Goal: Information Seeking & Learning: Check status

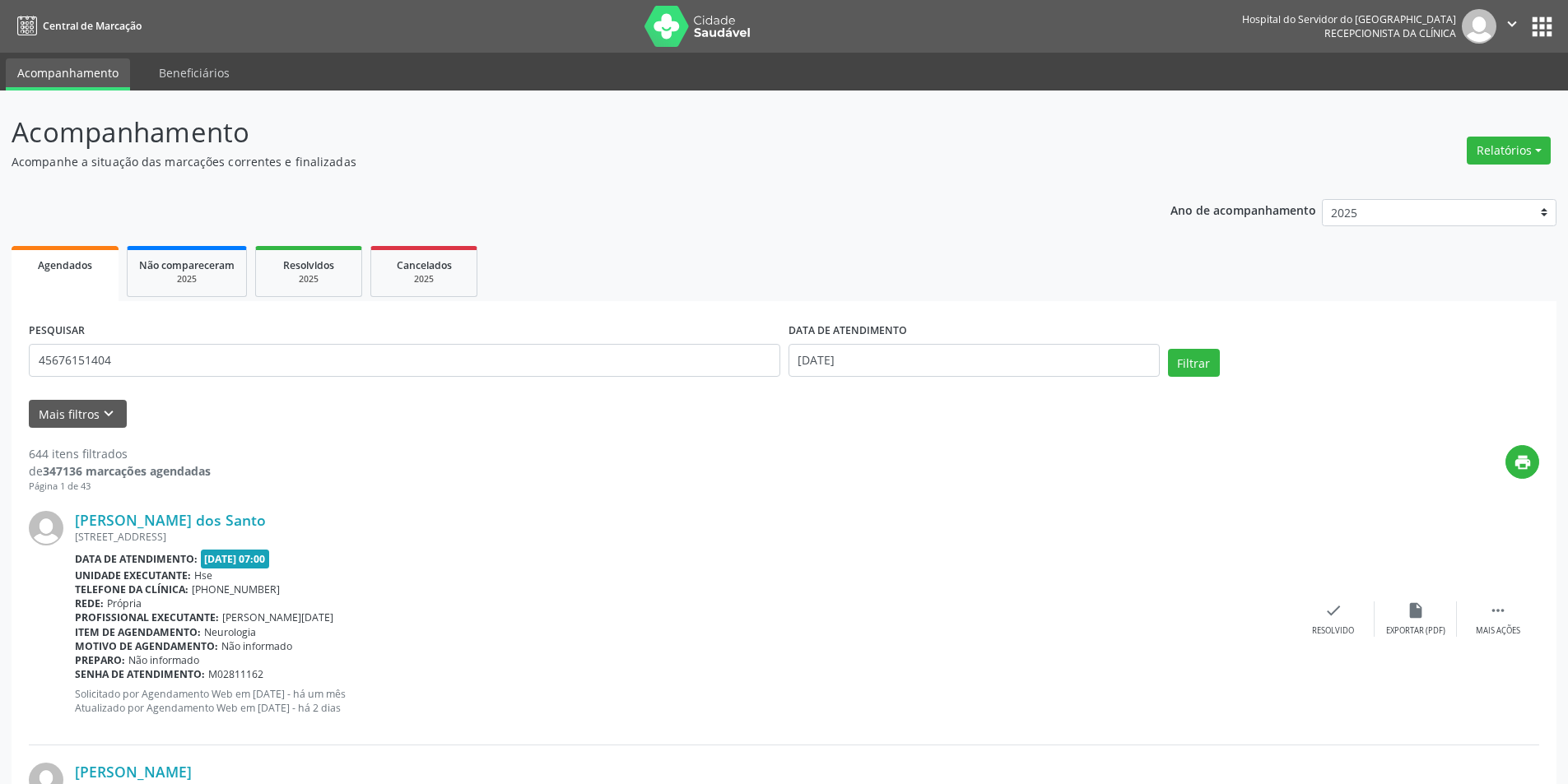
type input "45676151404"
drag, startPoint x: 870, startPoint y: 359, endPoint x: 796, endPoint y: 359, distance: 74.0
click at [796, 359] on input "[DATE]" at bounding box center [973, 360] width 371 height 33
click at [1185, 361] on button "Filtrar" at bounding box center [1193, 363] width 52 height 28
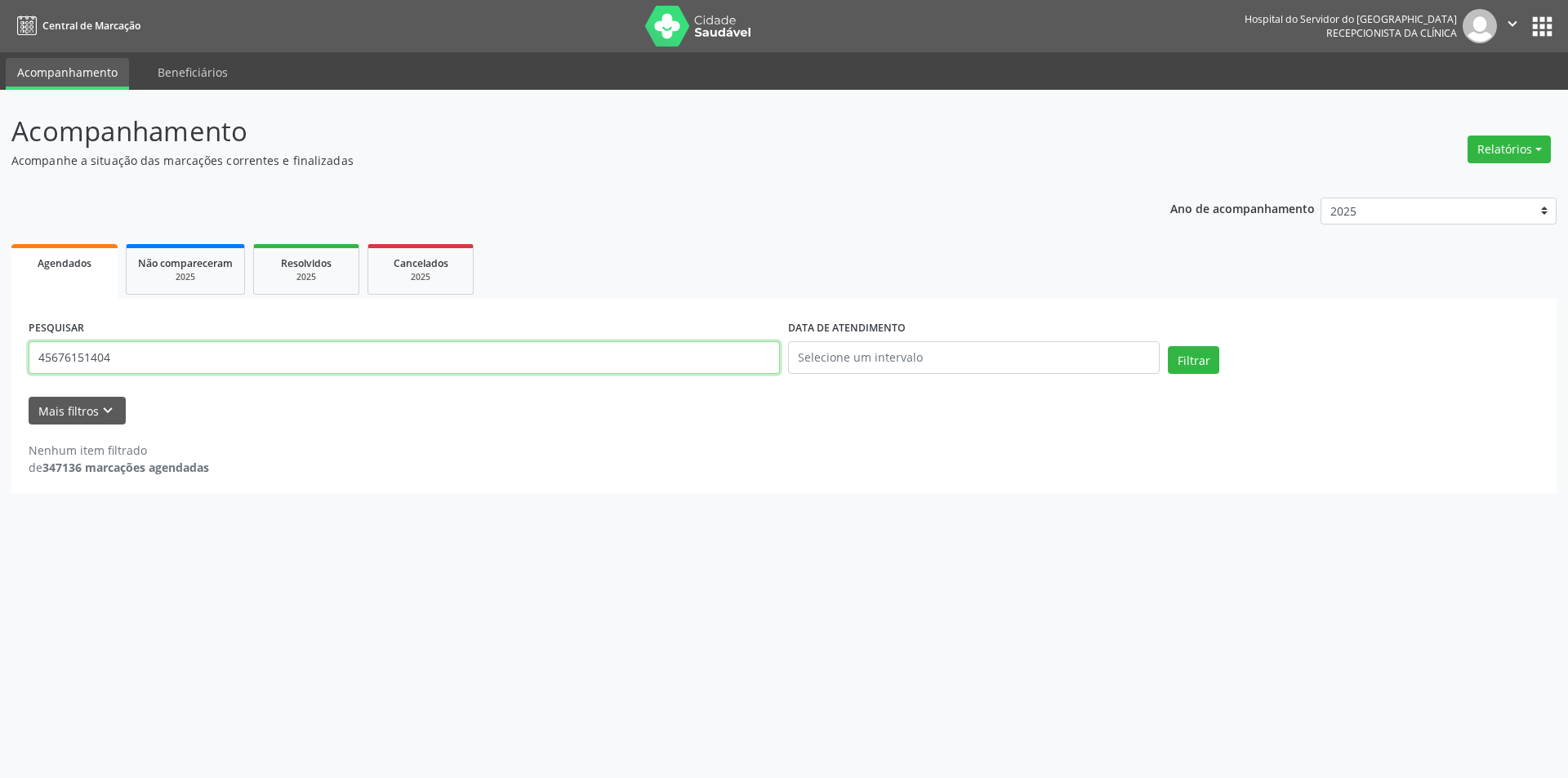
click at [124, 356] on input "45676151404" at bounding box center [404, 357] width 752 height 32
drag, startPoint x: 1189, startPoint y: 361, endPoint x: 1198, endPoint y: 364, distance: 9.5
click at [1190, 362] on button "Filtrar" at bounding box center [1193, 360] width 52 height 27
drag, startPoint x: 147, startPoint y: 360, endPoint x: 29, endPoint y: 363, distance: 118.0
click at [29, 363] on input "45676151404" at bounding box center [404, 357] width 752 height 32
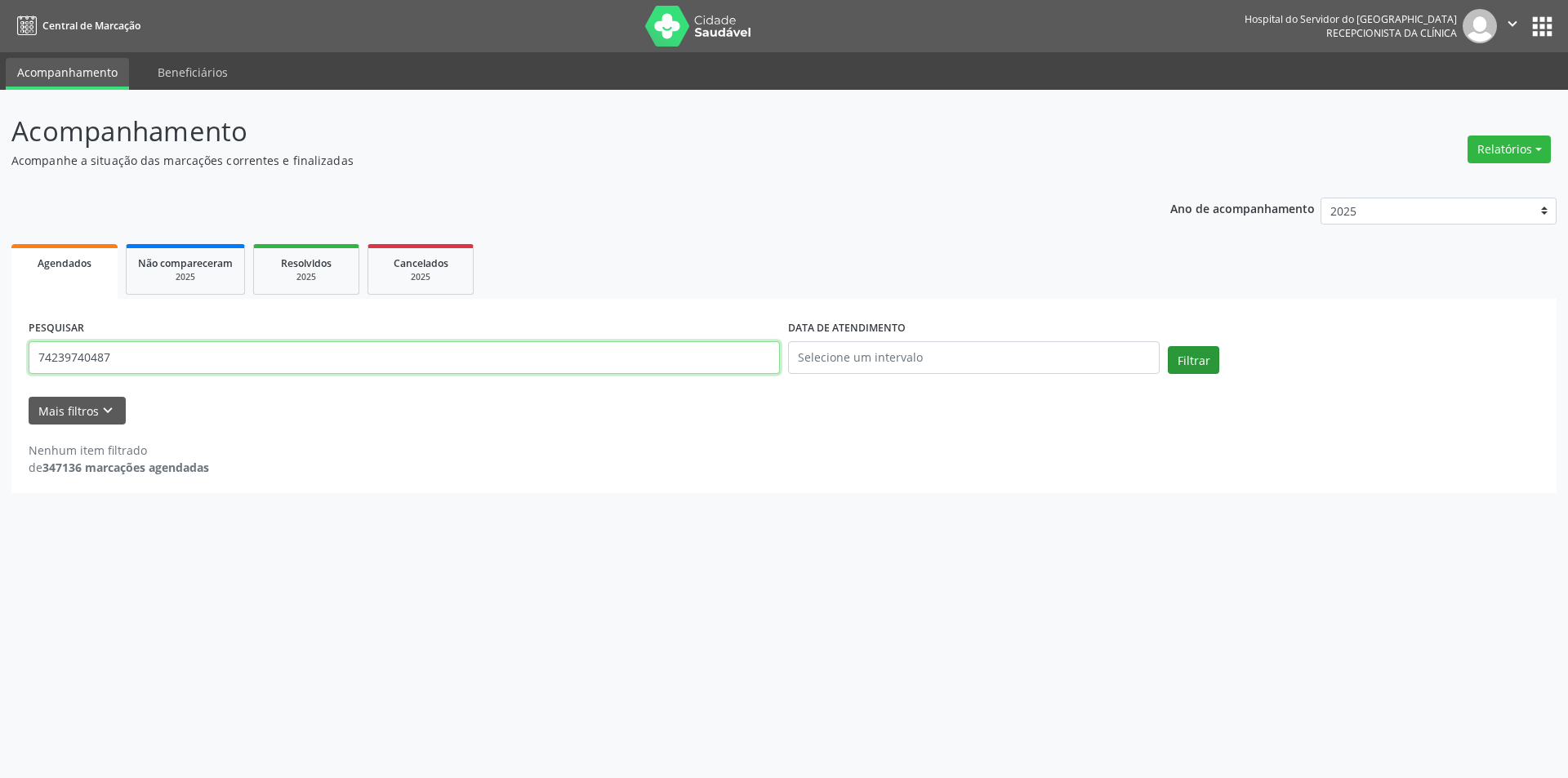
type input "74239740487"
click at [1192, 366] on button "Filtrar" at bounding box center [1193, 360] width 52 height 27
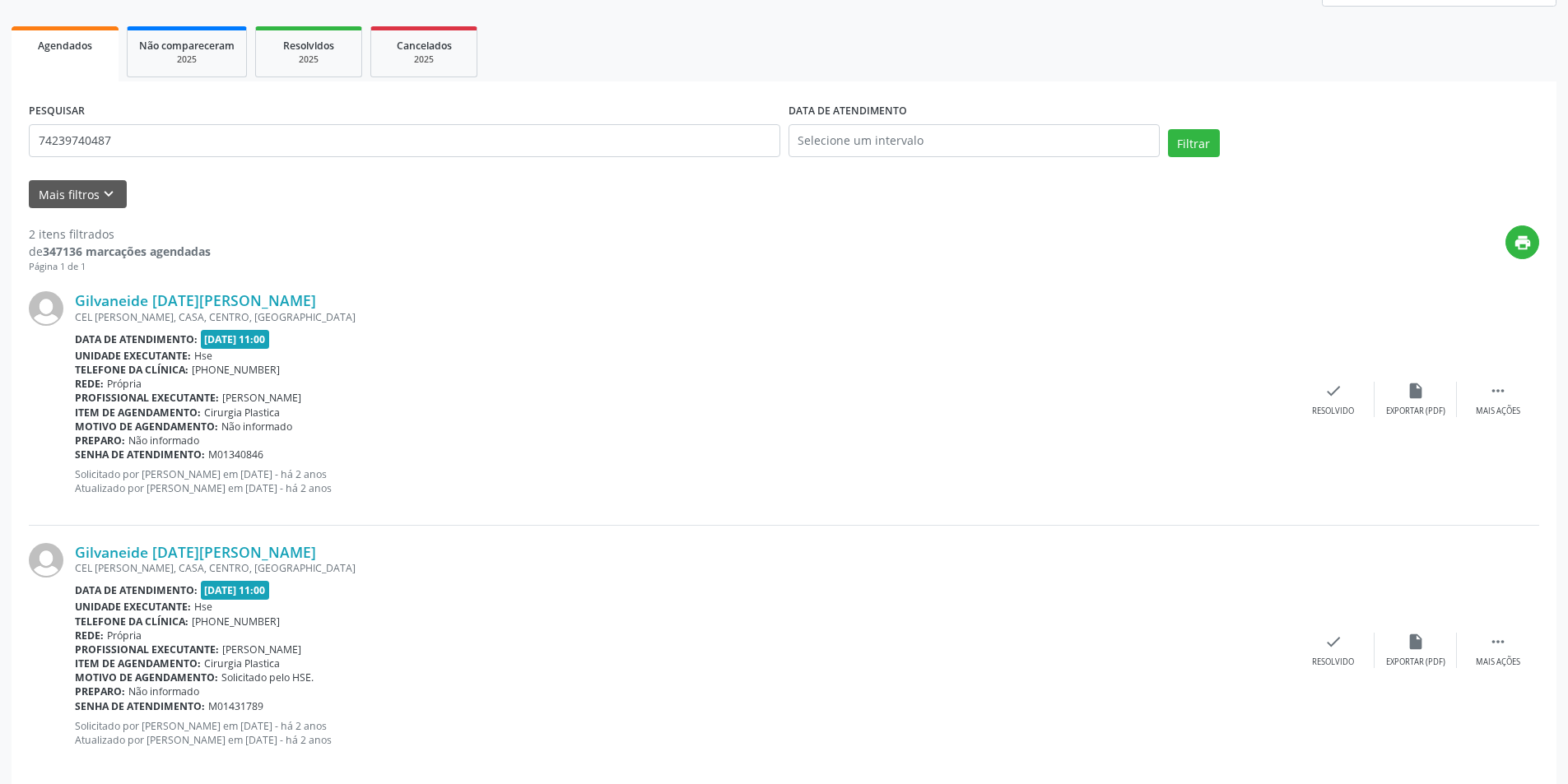
scroll to position [241, 0]
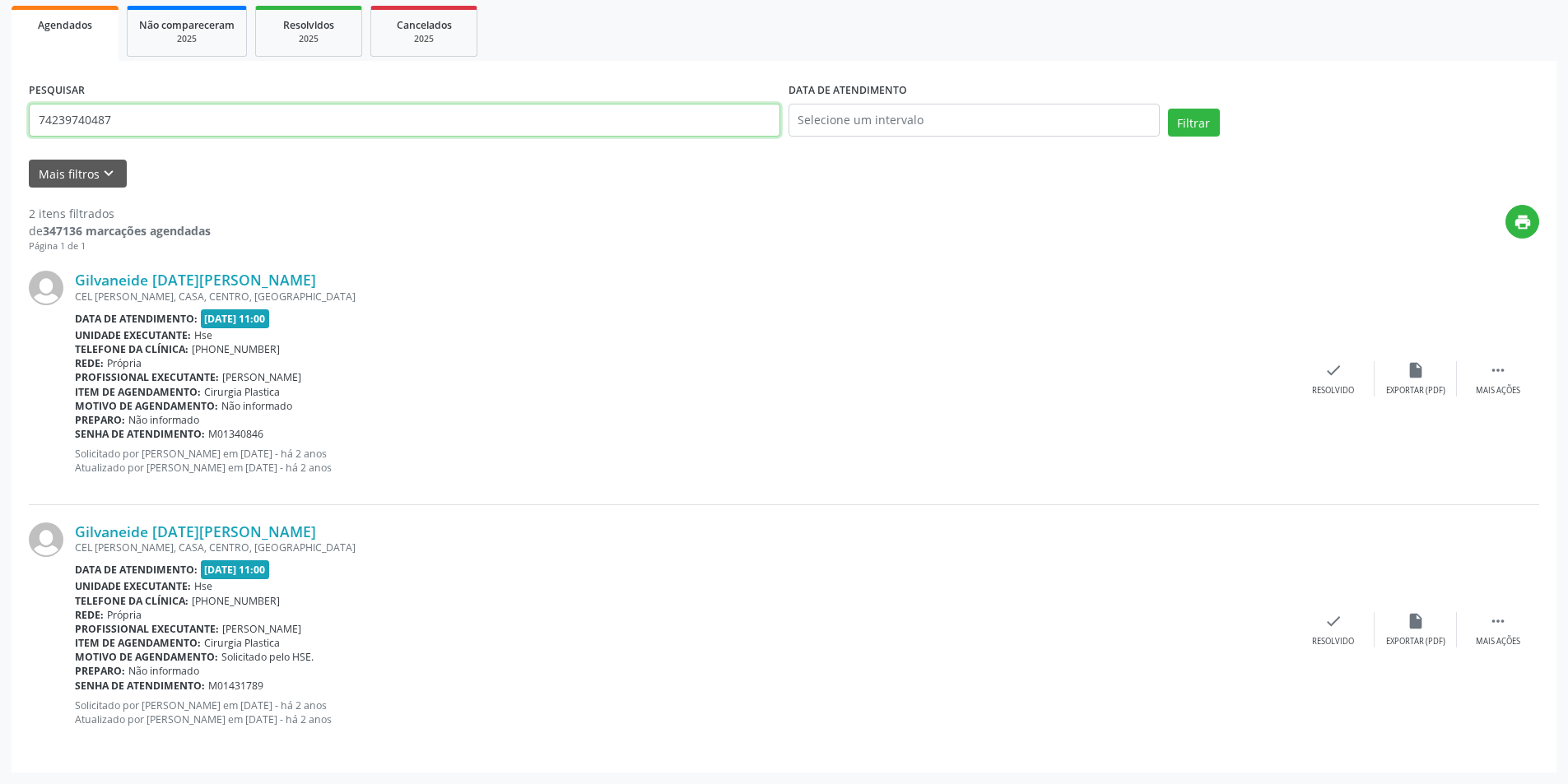
drag, startPoint x: 136, startPoint y: 117, endPoint x: 22, endPoint y: 138, distance: 115.9
click at [22, 138] on div "PESQUISAR 74239740487 DATA DE ATENDIMENTO Filtrar UNIDADE EXECUTANTE Selecione …" at bounding box center [784, 417] width 1544 height 712
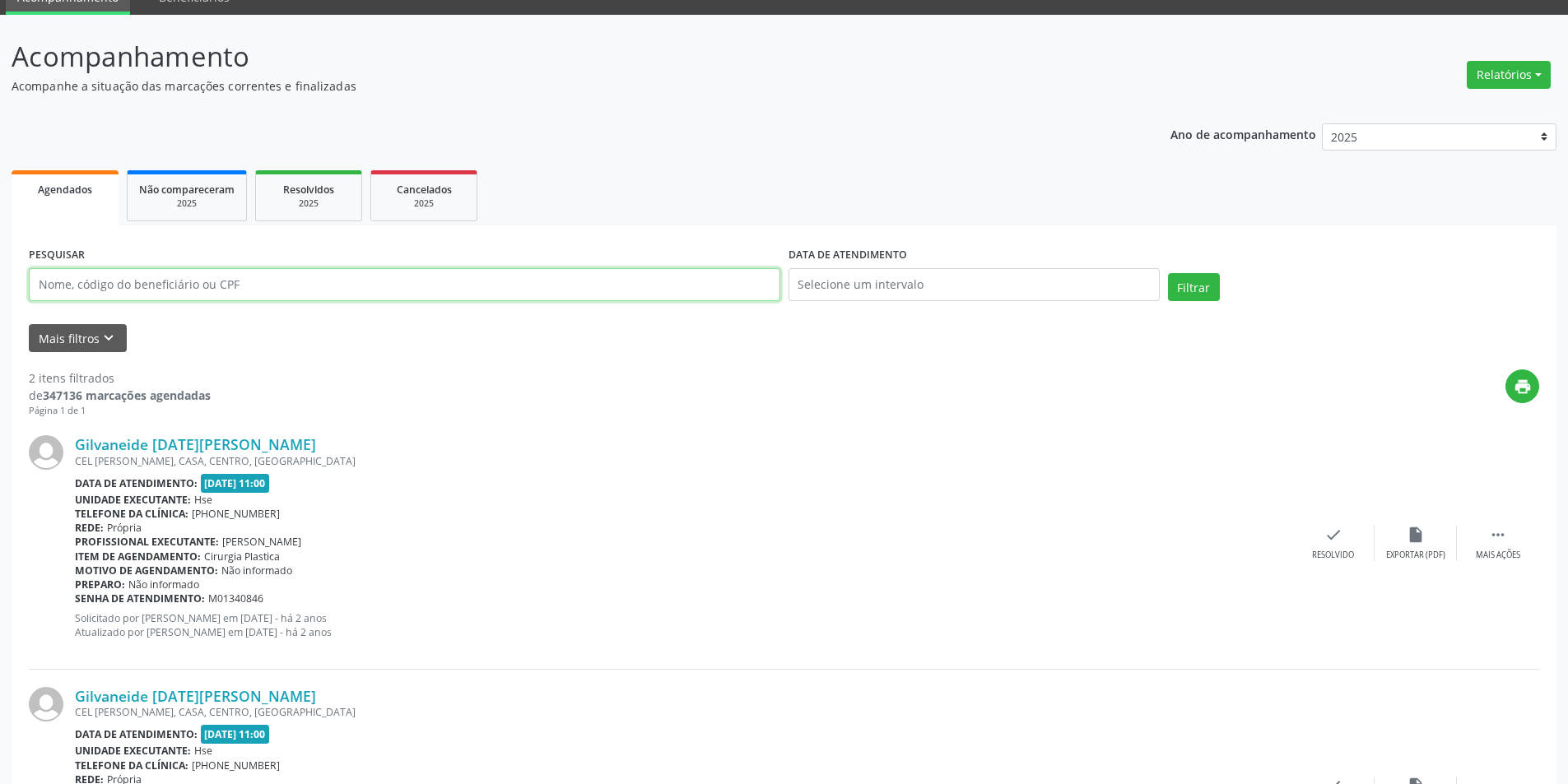
scroll to position [0, 0]
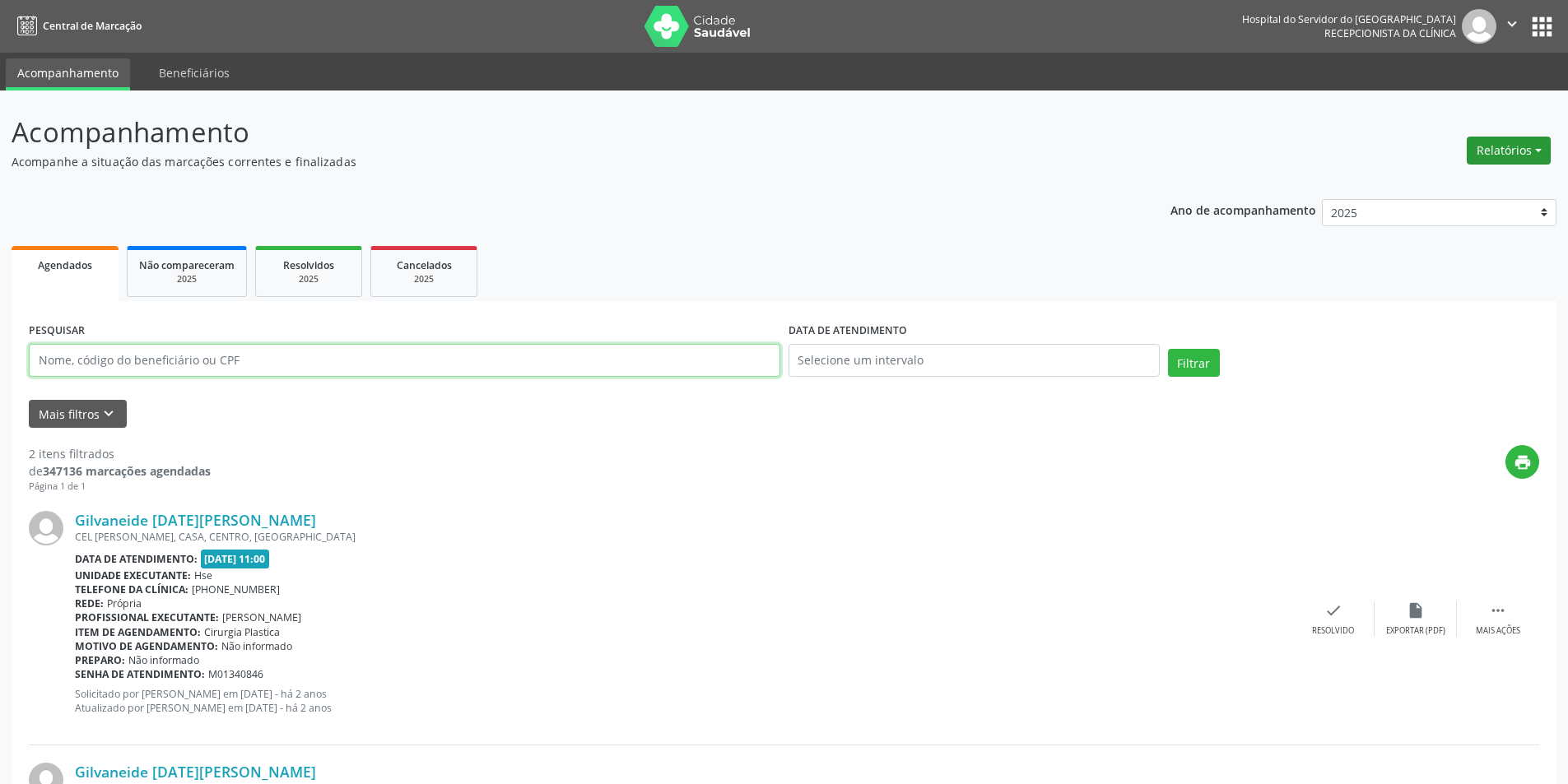
click at [1505, 153] on button "Relatórios" at bounding box center [1508, 151] width 84 height 28
click at [1462, 186] on link "Agendamentos" at bounding box center [1462, 185] width 177 height 23
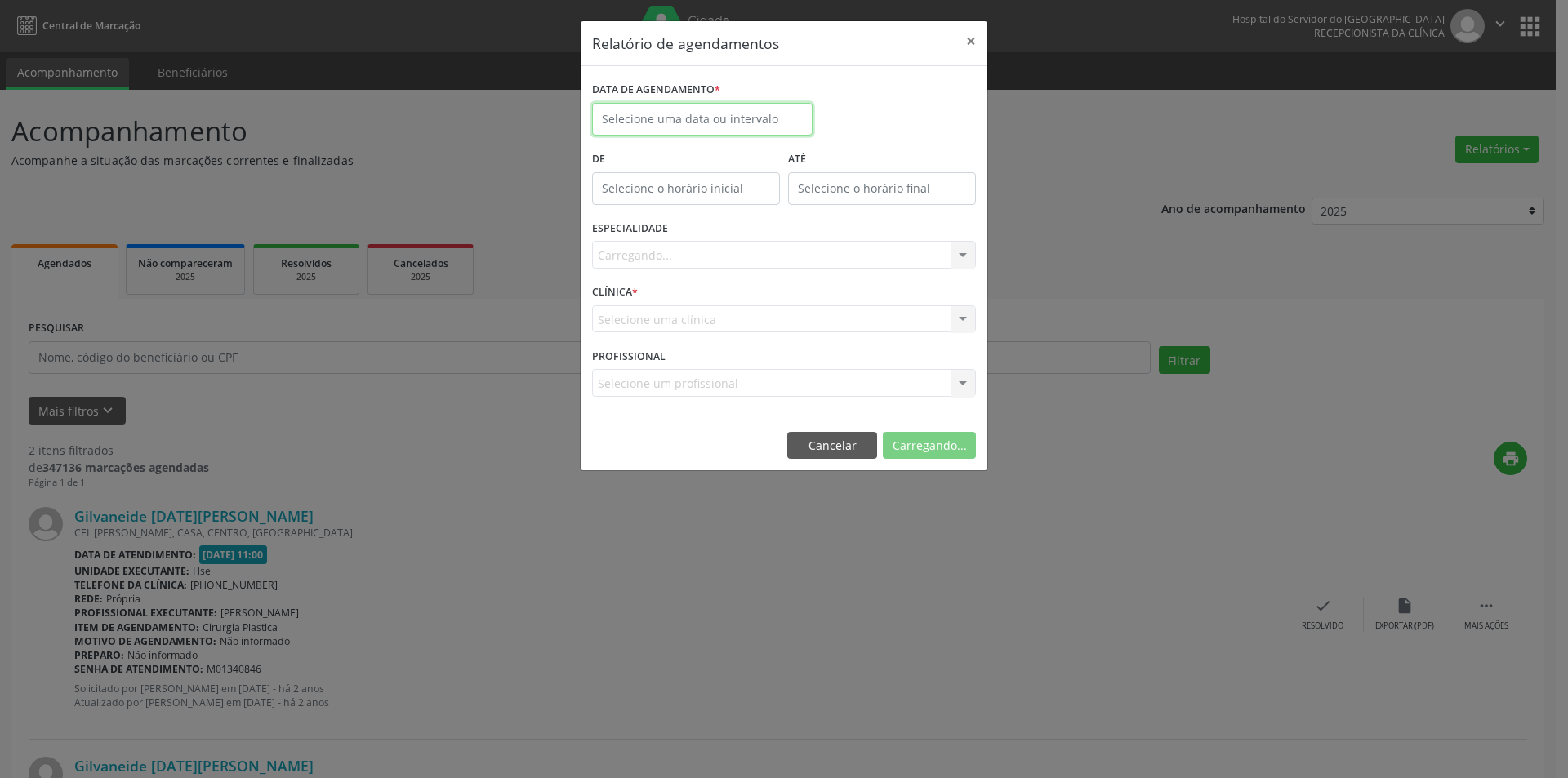
click at [649, 119] on input "text" at bounding box center [702, 118] width 220 height 32
click at [826, 152] on icon at bounding box center [830, 157] width 12 height 12
select select "8"
click at [640, 339] on span "29" at bounding box center [645, 335] width 32 height 32
type input "[DATE]"
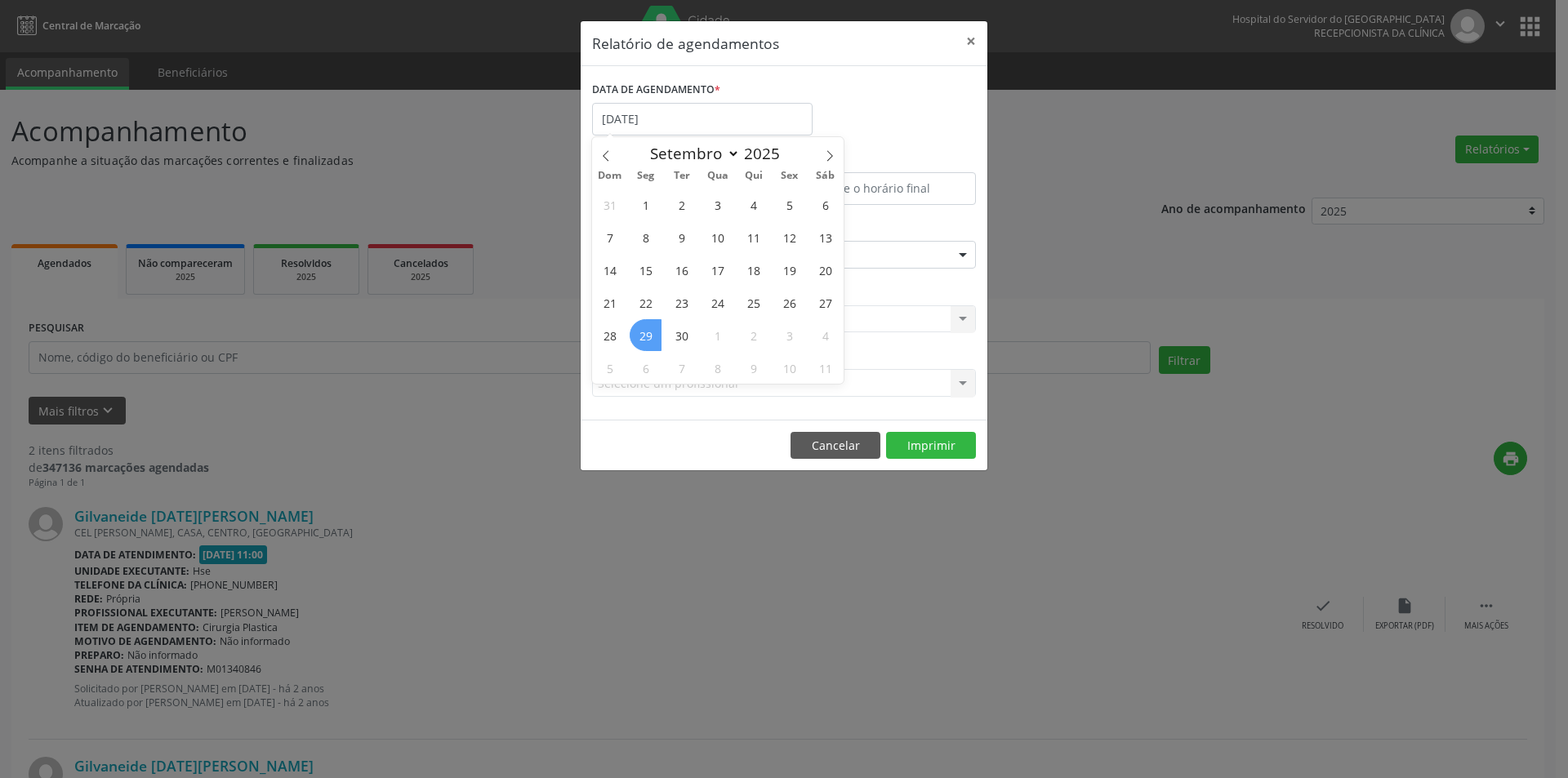
click at [640, 339] on span "29" at bounding box center [645, 335] width 32 height 32
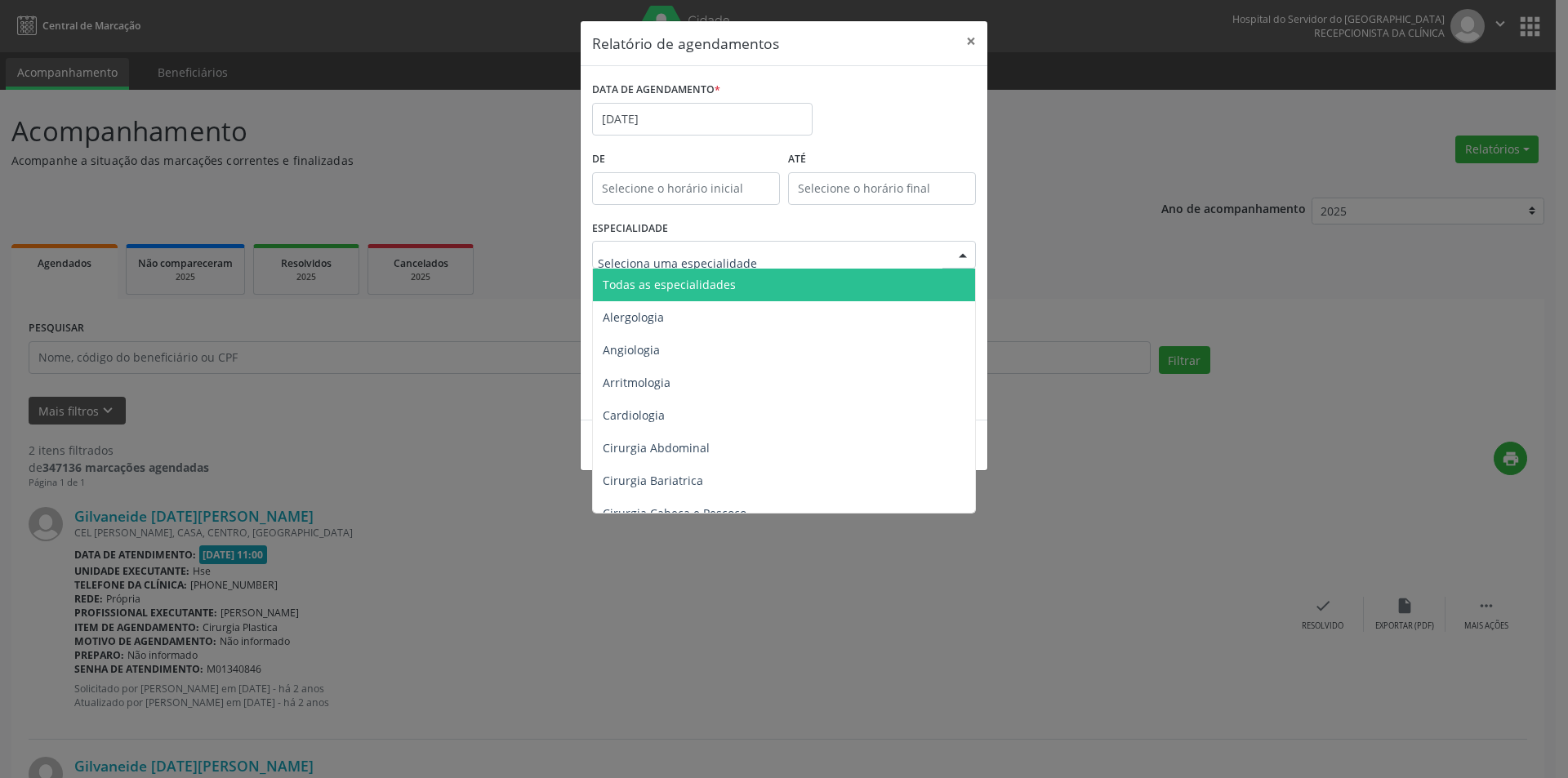
click at [742, 293] on span "Todas as especialidades" at bounding box center [785, 285] width 385 height 32
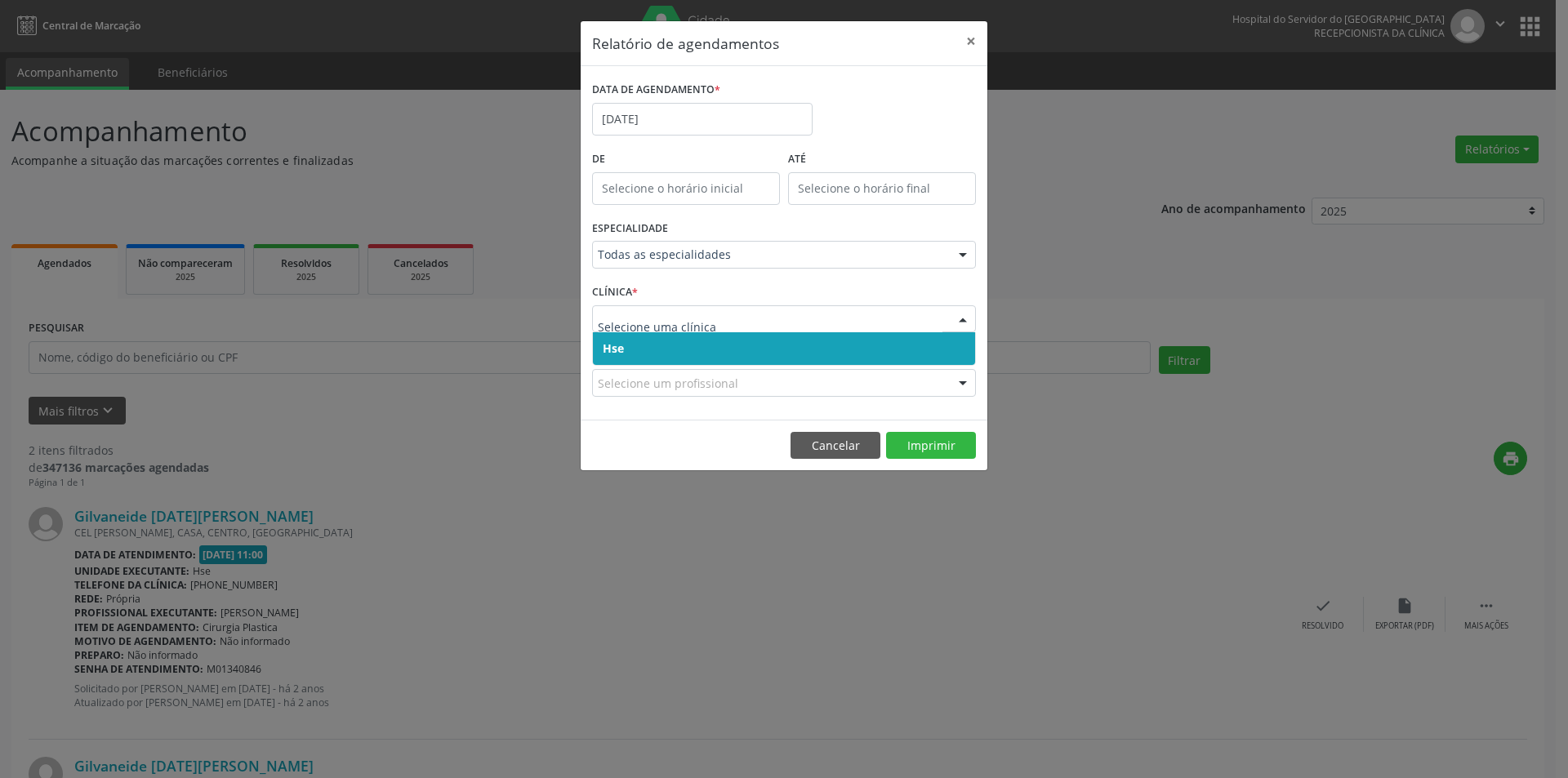
click at [664, 352] on span "Hse" at bounding box center [784, 348] width 383 height 32
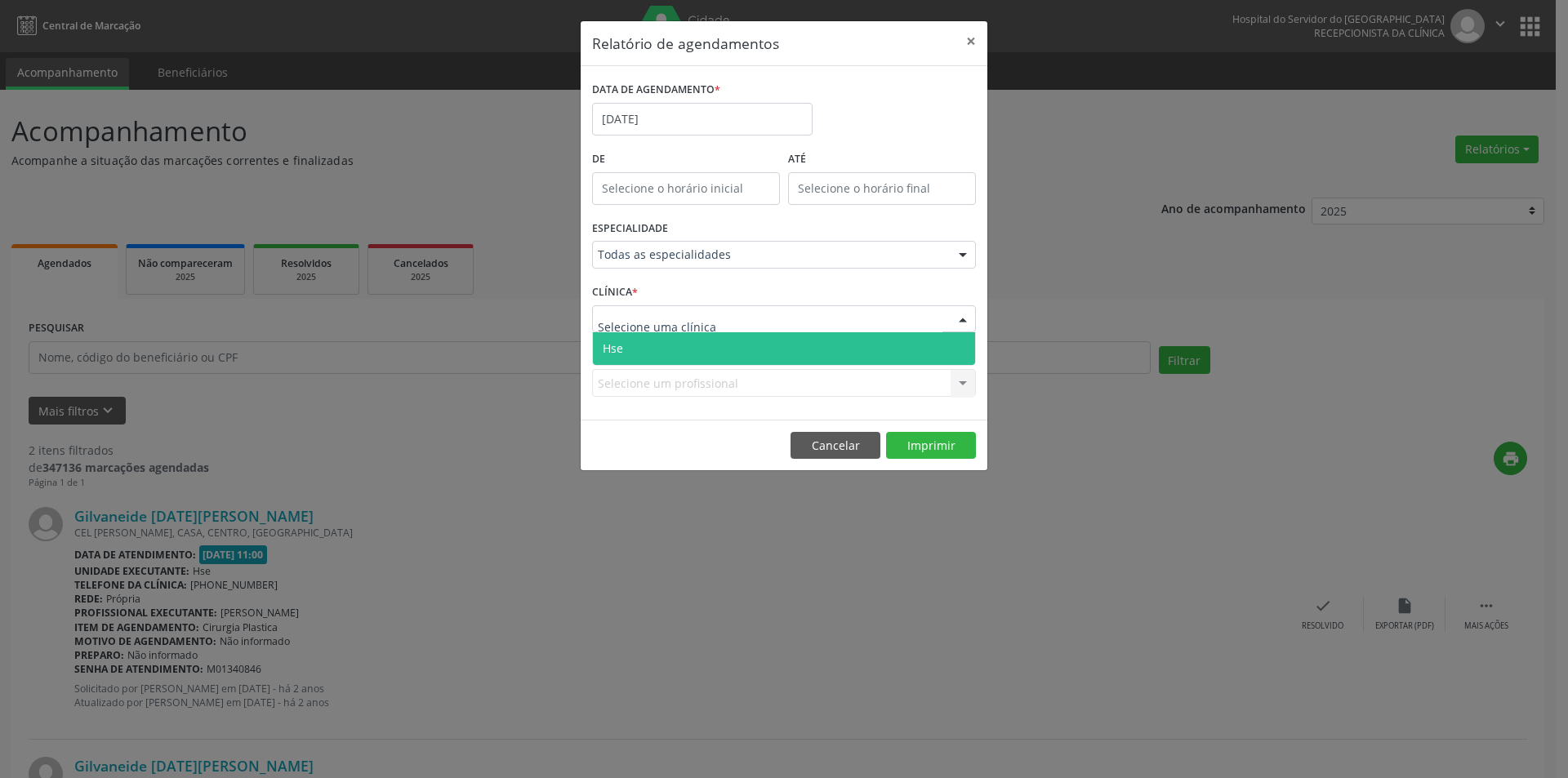
click at [684, 345] on span "Hse" at bounding box center [784, 348] width 383 height 32
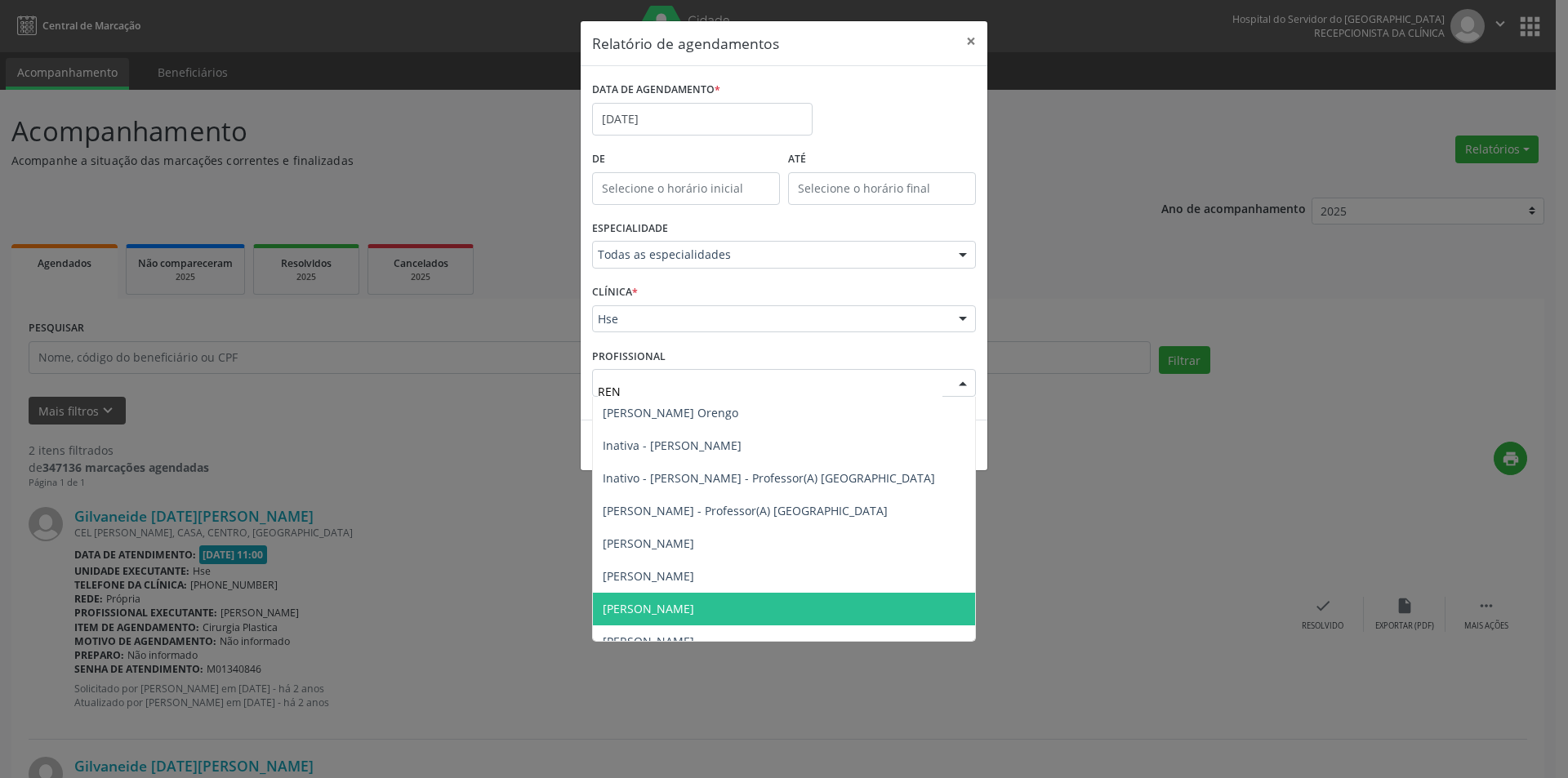
click at [678, 611] on span "[PERSON_NAME]" at bounding box center [648, 609] width 91 height 16
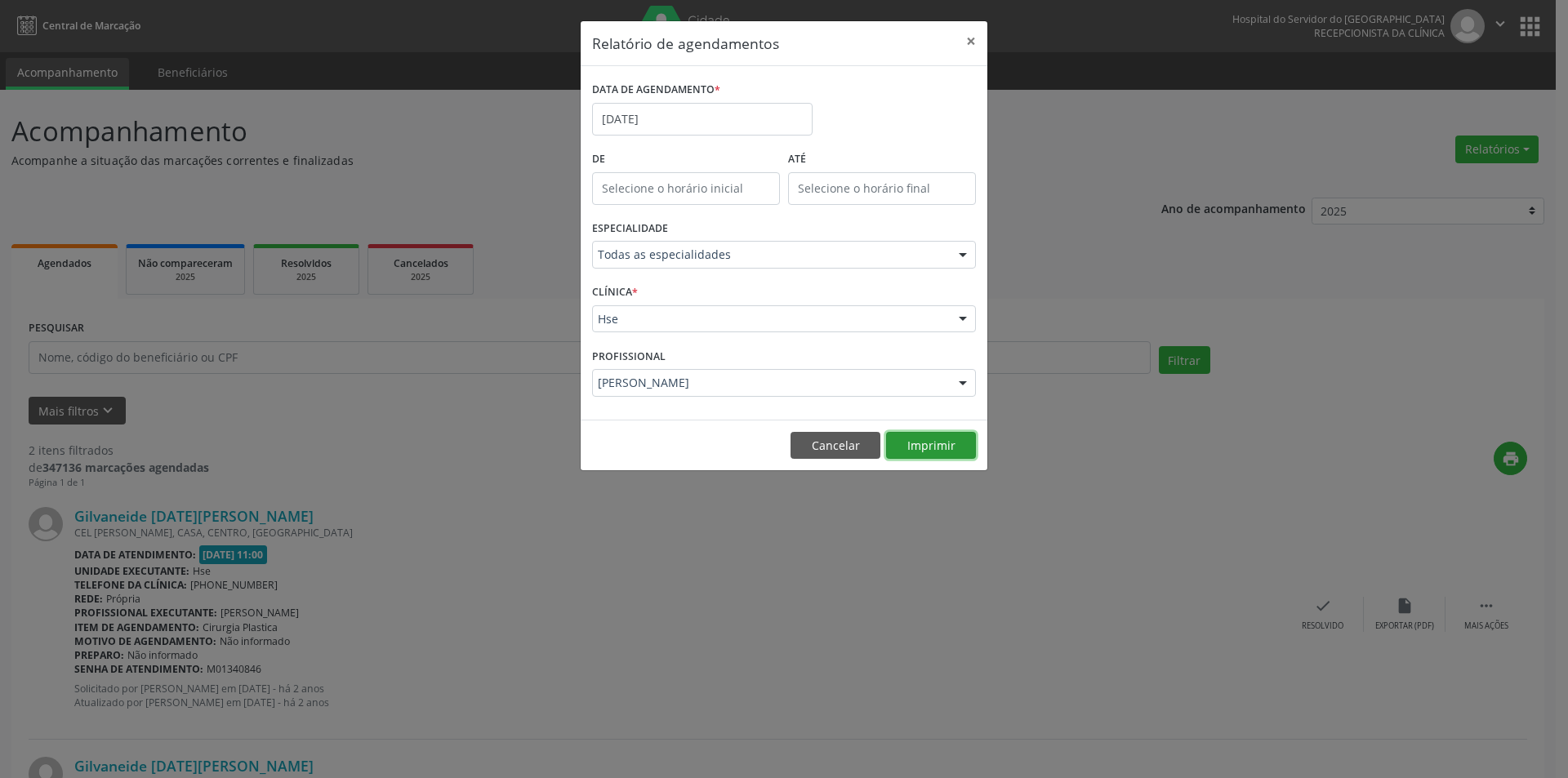
click at [925, 448] on button "Imprimir" at bounding box center [931, 445] width 90 height 27
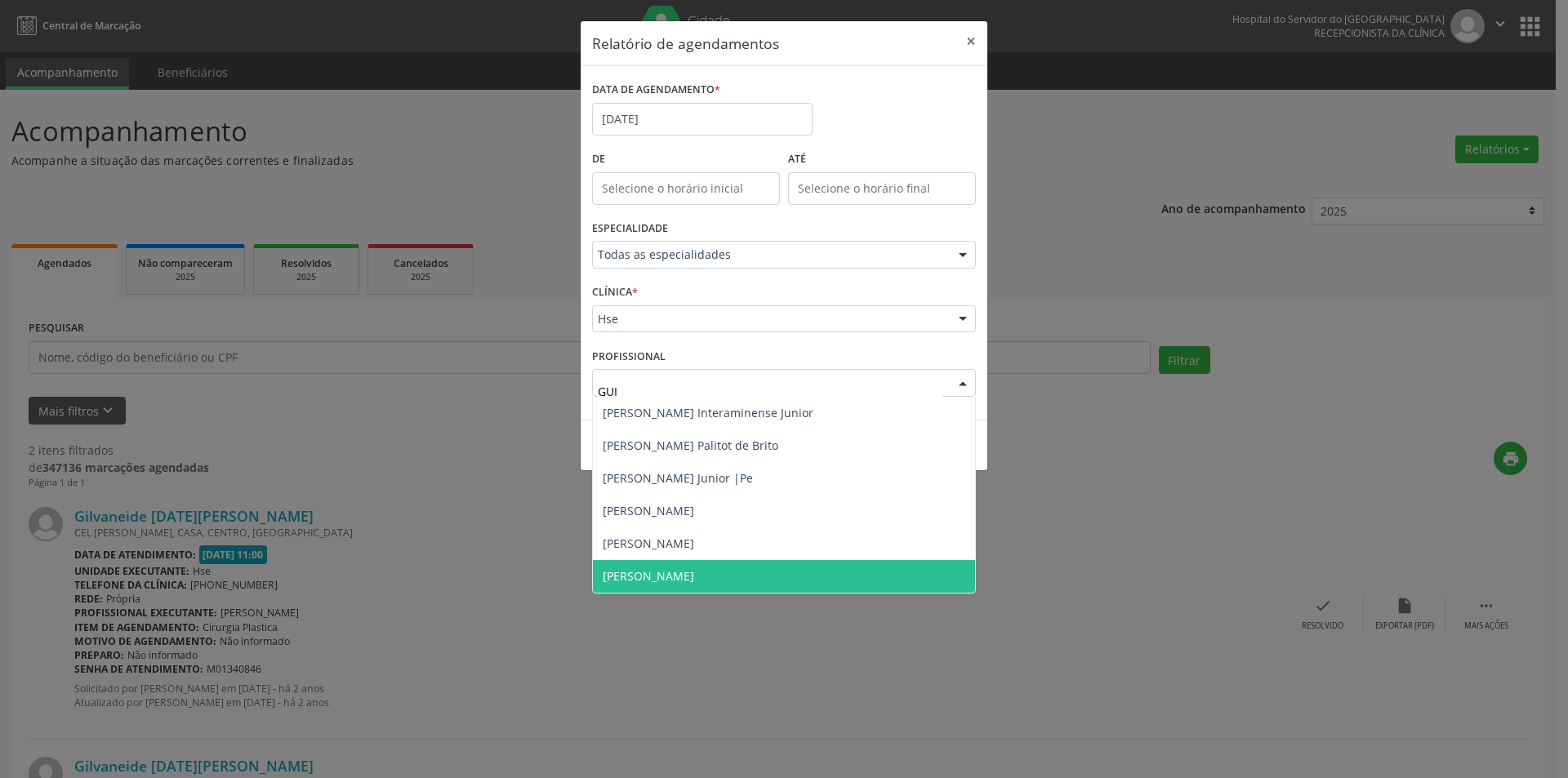
type input "GUIL"
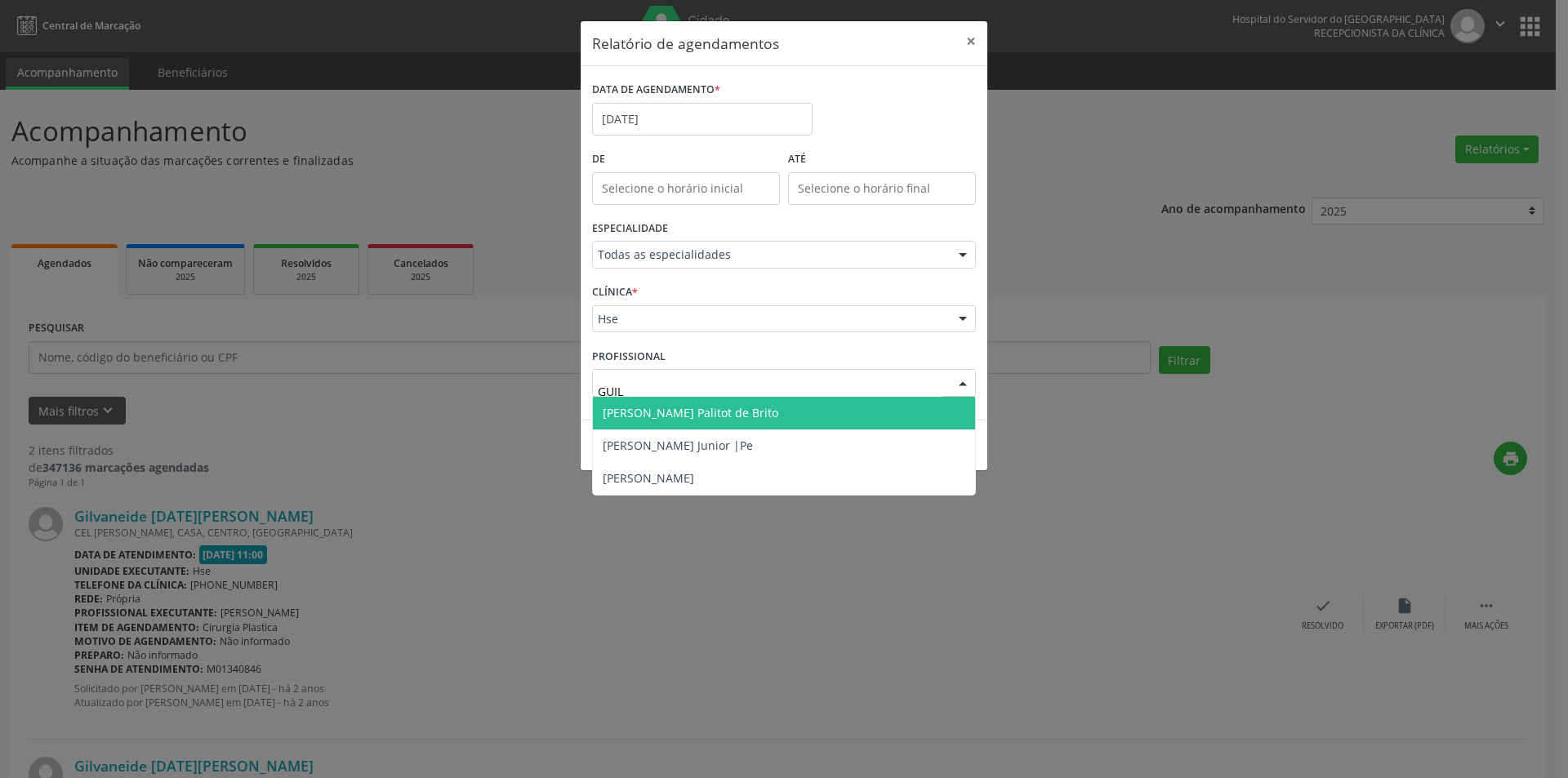
click at [715, 411] on span "[PERSON_NAME] Palitot de Brito" at bounding box center [690, 413] width 175 height 16
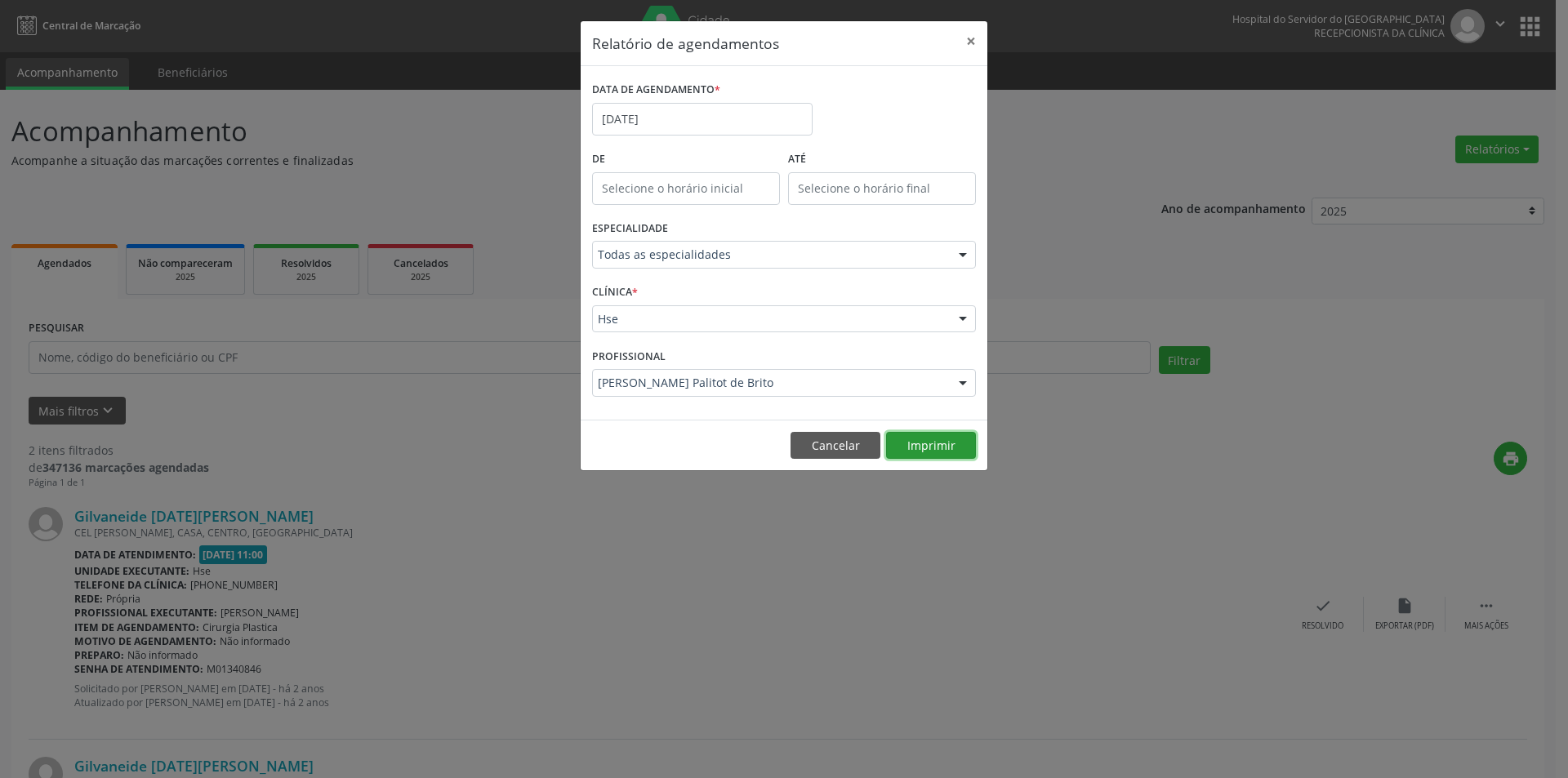
click at [926, 451] on button "Imprimir" at bounding box center [931, 445] width 90 height 27
click at [829, 450] on button "Cancelar" at bounding box center [836, 445] width 90 height 27
